Goal: Information Seeking & Learning: Learn about a topic

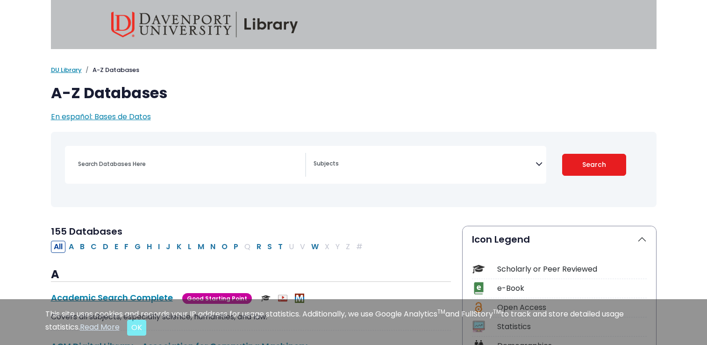
select select "Database Subject Filter"
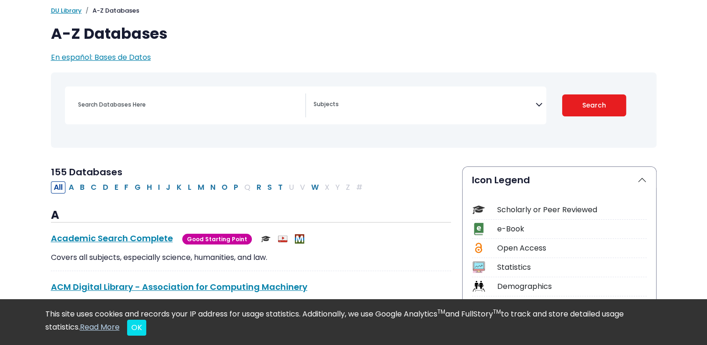
scroll to position [94, 0]
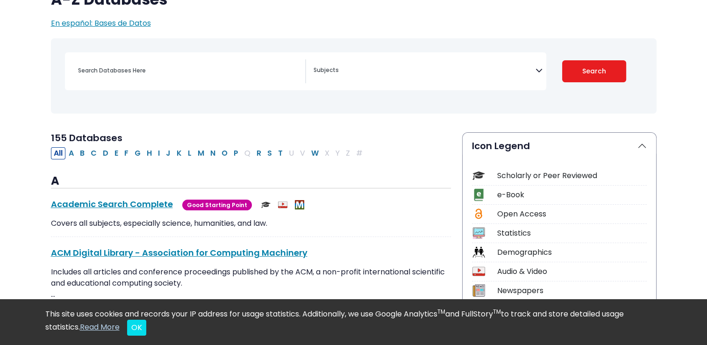
click at [335, 72] on textarea "Search" at bounding box center [425, 70] width 222 height 7
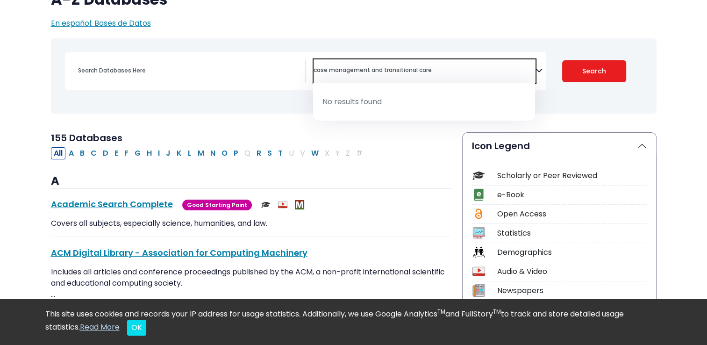
type textarea "case management and transitional care"
click at [353, 65] on span "case management and transitional care" at bounding box center [425, 69] width 222 height 11
click at [353, 67] on textarea "case management and transitional care" at bounding box center [425, 70] width 222 height 7
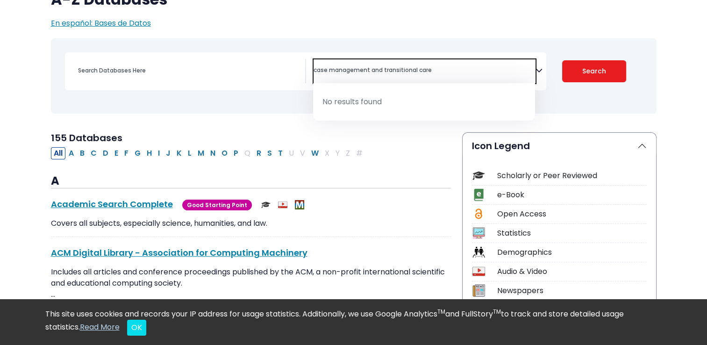
click at [353, 67] on textarea "case management and transitional care" at bounding box center [425, 70] width 222 height 7
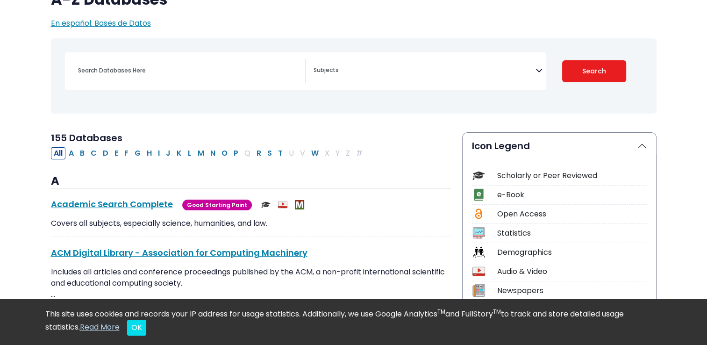
click at [250, 51] on div "[MEDICAL_DATA] Guide" at bounding box center [354, 76] width 595 height 68
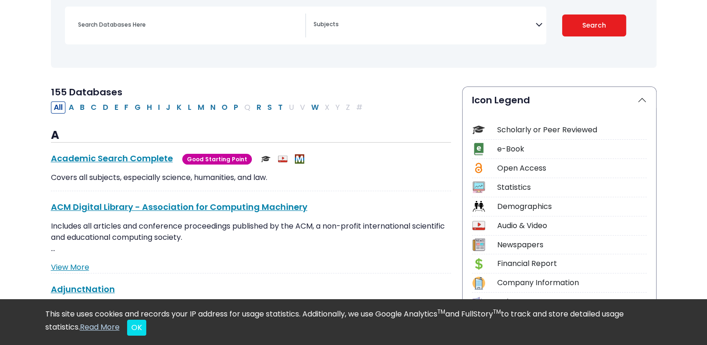
scroll to position [187, 0]
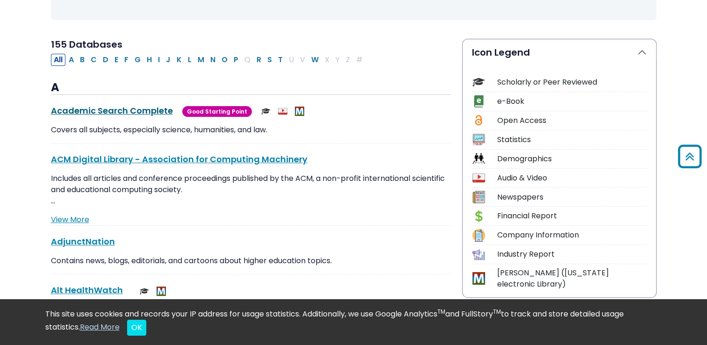
click at [151, 108] on link "Academic Search Complete This link opens in a new window" at bounding box center [112, 111] width 122 height 12
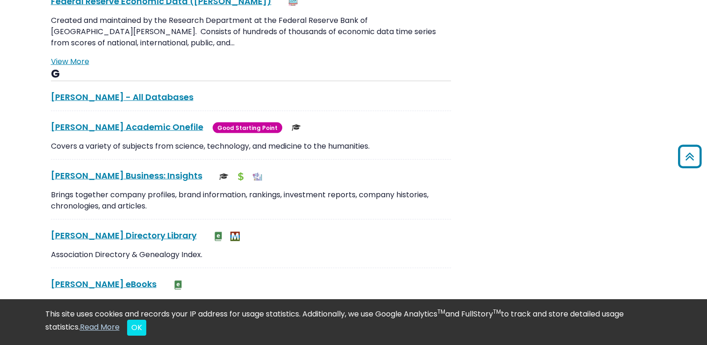
scroll to position [1870, 0]
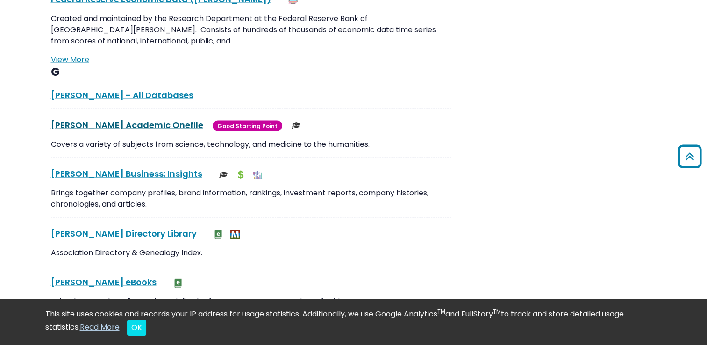
click at [109, 119] on link "[PERSON_NAME] Academic Onefile This link opens in a new window" at bounding box center [127, 125] width 152 height 12
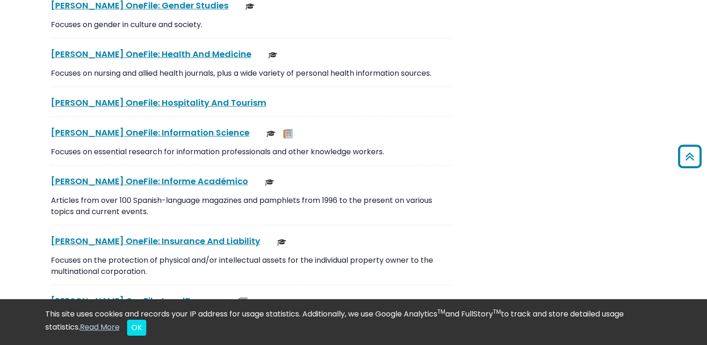
scroll to position [3413, 0]
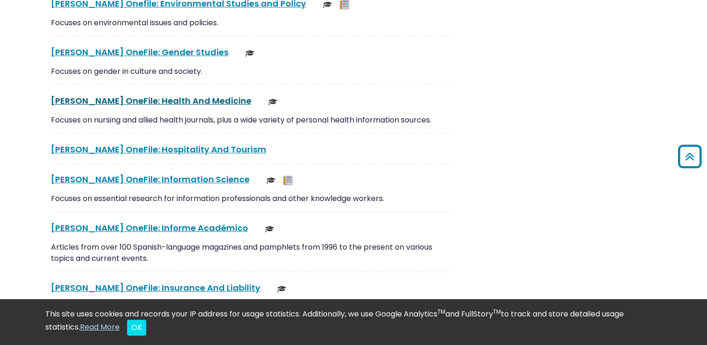
click at [166, 95] on link "[PERSON_NAME] OneFile: Health And Medicine This link opens in a new window" at bounding box center [151, 101] width 201 height 12
